Goal: Find specific page/section

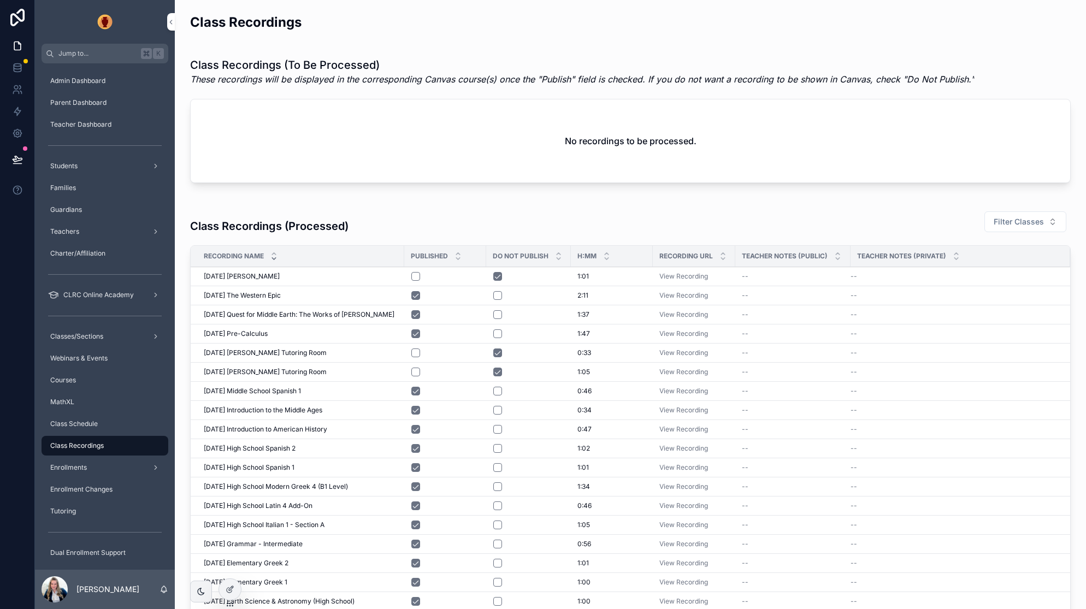
scroll to position [238, 0]
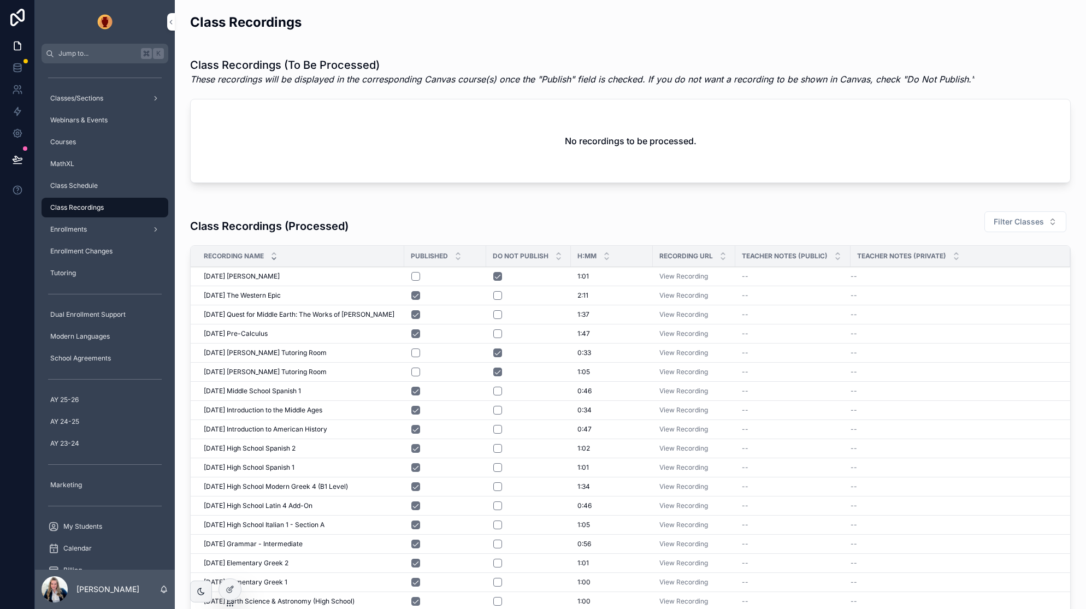
click at [88, 257] on div "Enrollment Changes" at bounding box center [105, 250] width 114 height 17
